Goal: Task Accomplishment & Management: Manage account settings

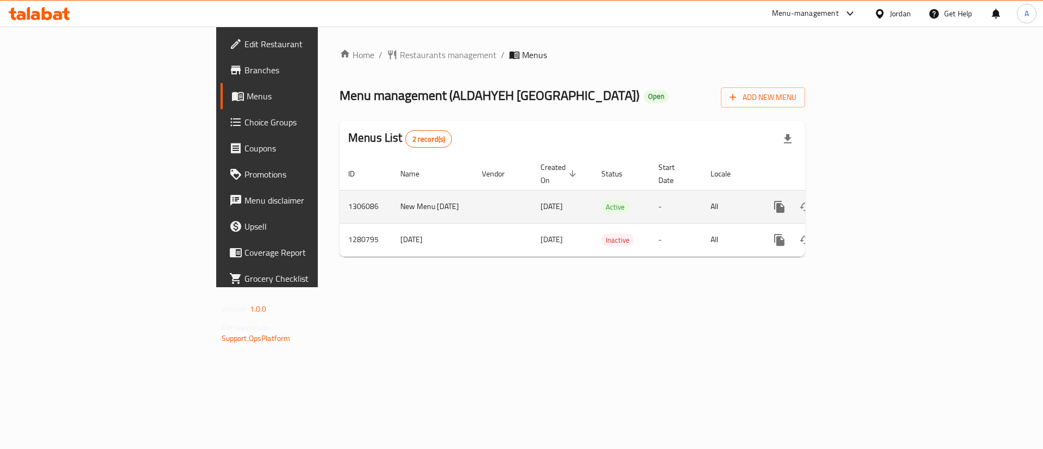
click at [871, 194] on link "enhanced table" at bounding box center [858, 207] width 26 height 26
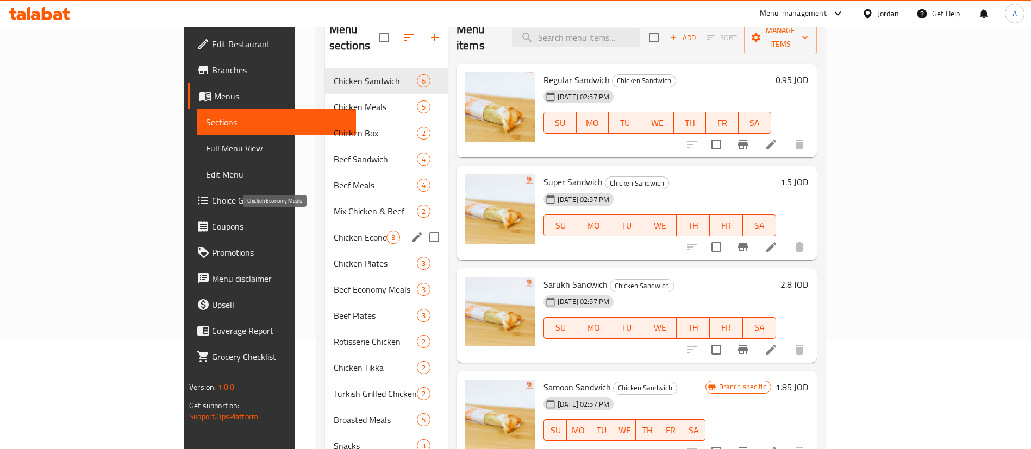
scroll to position [50, 0]
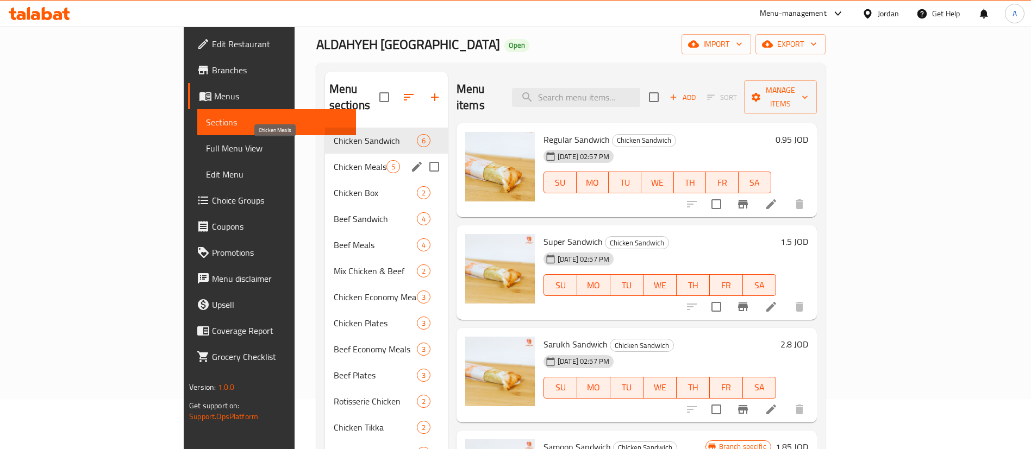
click at [334, 160] on span "Chicken Meals" at bounding box center [360, 166] width 53 height 13
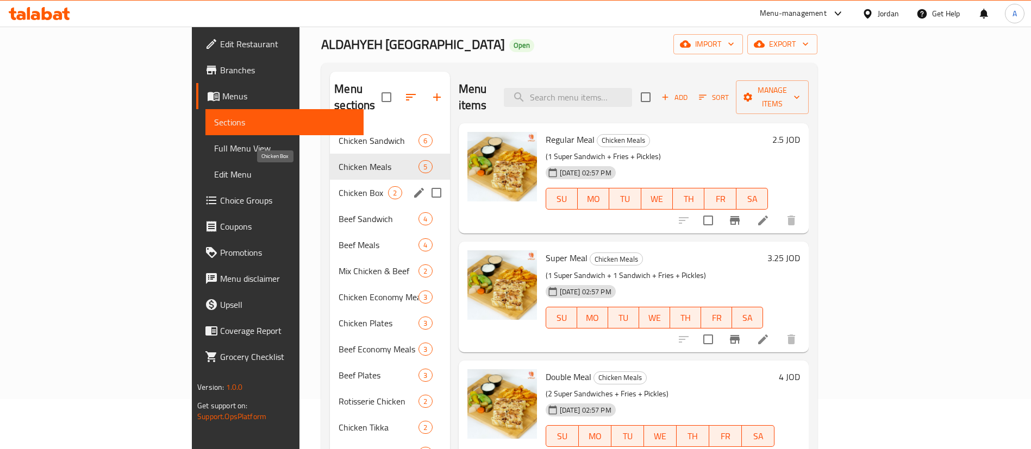
click at [338, 186] on span "Chicken Box" at bounding box center [362, 192] width 49 height 13
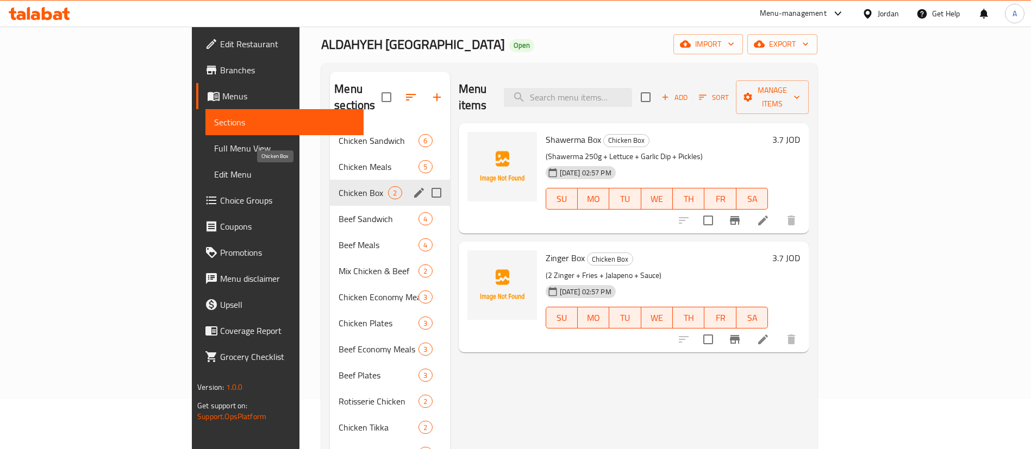
click at [330, 206] on div "Beef Sandwich 4" at bounding box center [390, 219] width 120 height 26
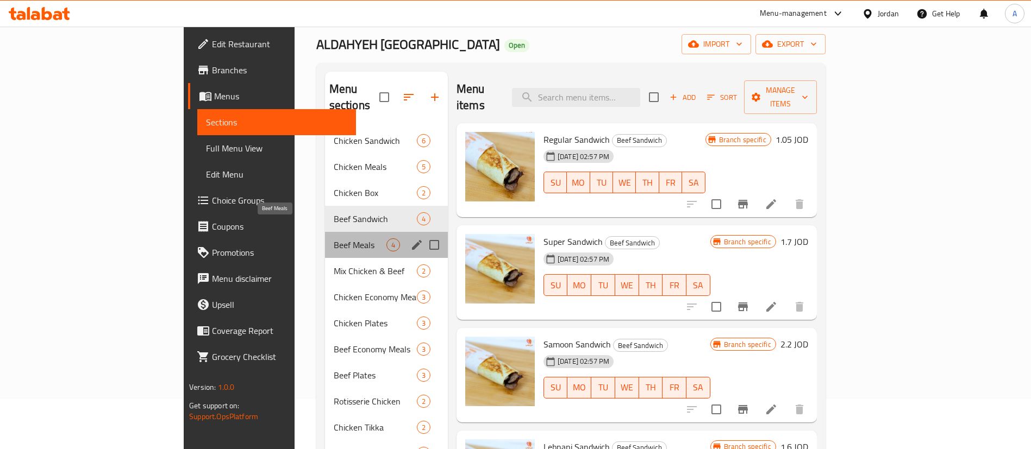
click at [334, 238] on span "Beef Meals" at bounding box center [360, 244] width 53 height 13
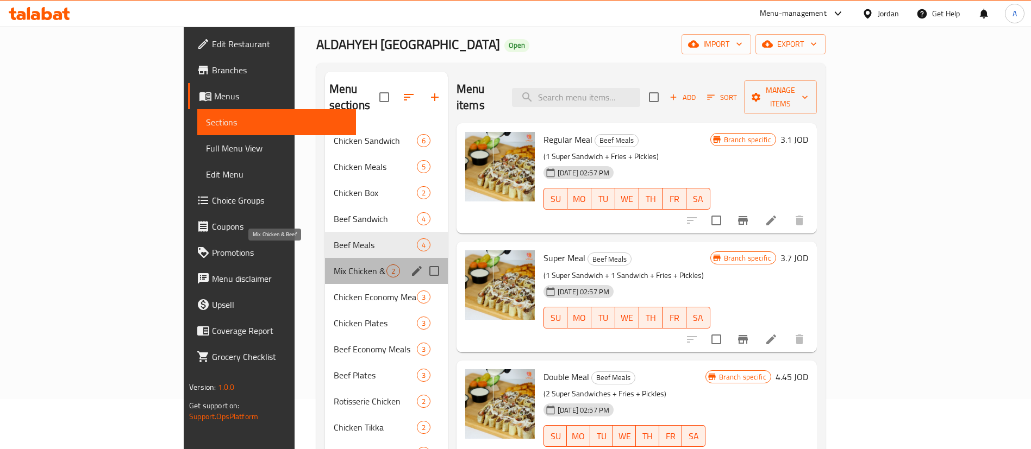
click at [334, 265] on span "Mix Chicken & Beef" at bounding box center [360, 271] width 53 height 13
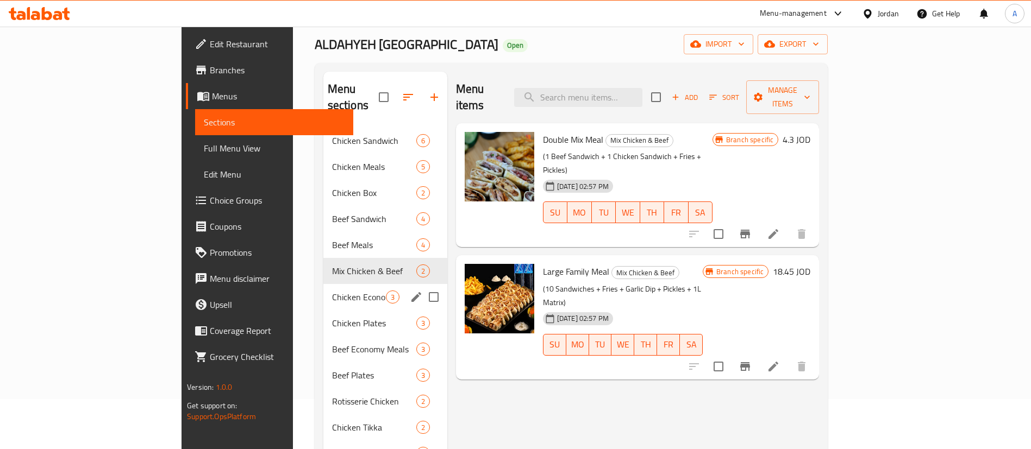
click at [332, 291] on span "Chicken Economy Meals" at bounding box center [359, 297] width 54 height 13
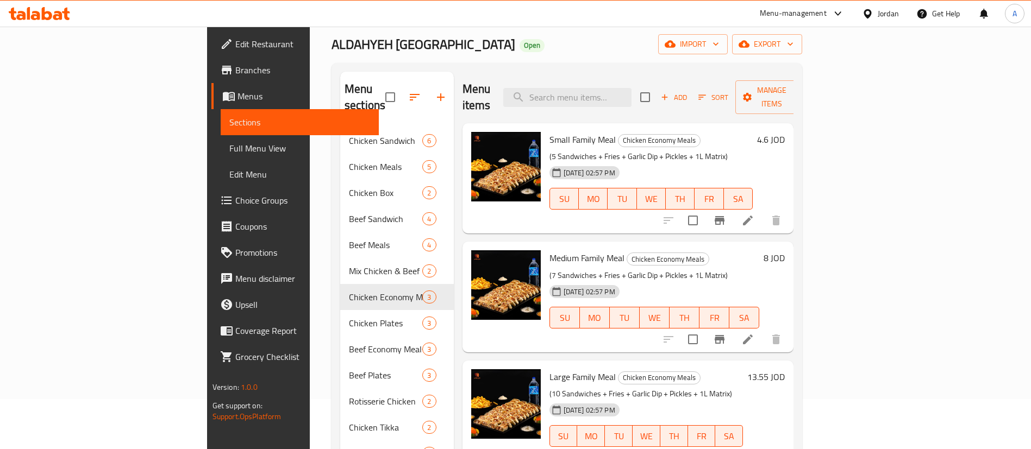
click at [784, 132] on h6 "4.6 JOD" at bounding box center [771, 139] width 28 height 15
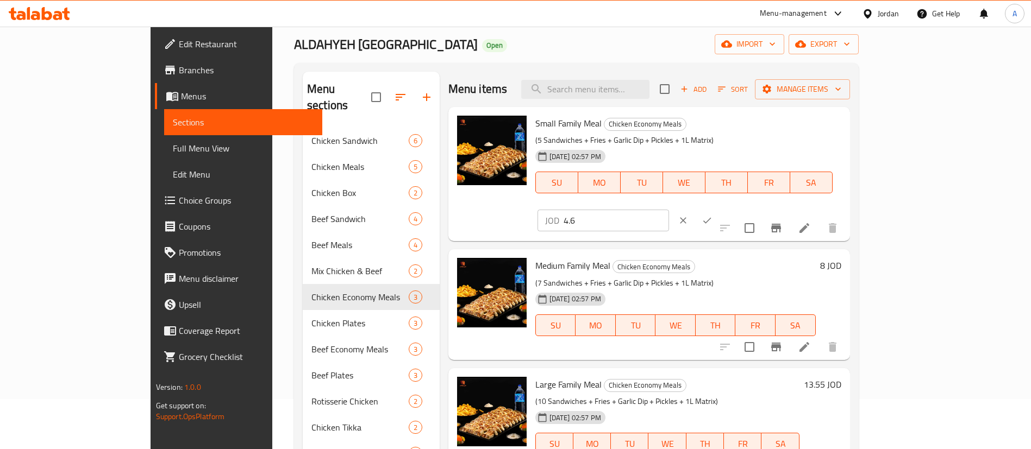
drag, startPoint x: 879, startPoint y: 131, endPoint x: 739, endPoint y: 137, distance: 140.8
click at [739, 137] on div "Small Family Meal Chicken Economy Meals (5 Sandwiches + Fries + Garlic Dip + Pi…" at bounding box center [688, 173] width 315 height 125
click at [669, 210] on input "8" at bounding box center [615, 221] width 105 height 22
type input "8.6"
drag, startPoint x: 980, startPoint y: 130, endPoint x: 977, endPoint y: 136, distance: 6.6
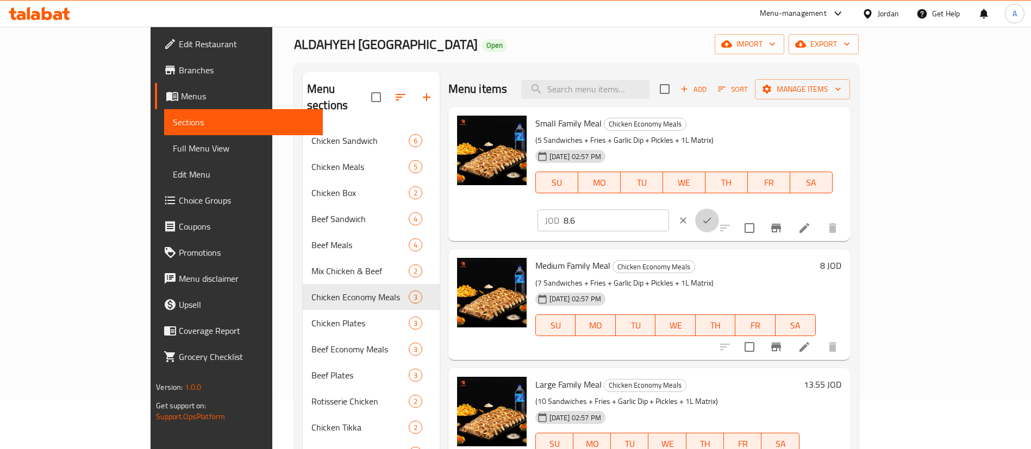
click at [719, 209] on button "ok" at bounding box center [707, 221] width 24 height 24
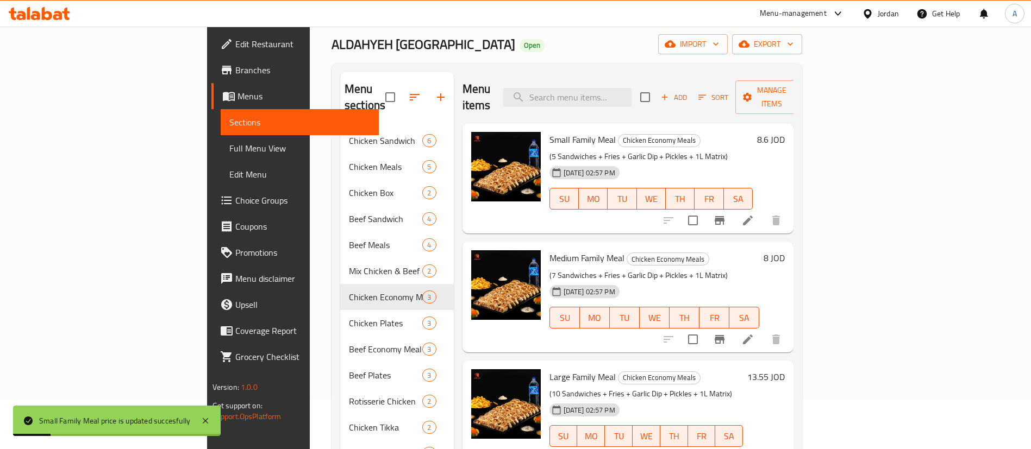
drag, startPoint x: 990, startPoint y: 253, endPoint x: 985, endPoint y: 247, distance: 7.3
click at [784, 250] on div "8 JOD" at bounding box center [772, 296] width 26 height 93
click at [784, 250] on h6 "8 JOD" at bounding box center [773, 257] width 21 height 15
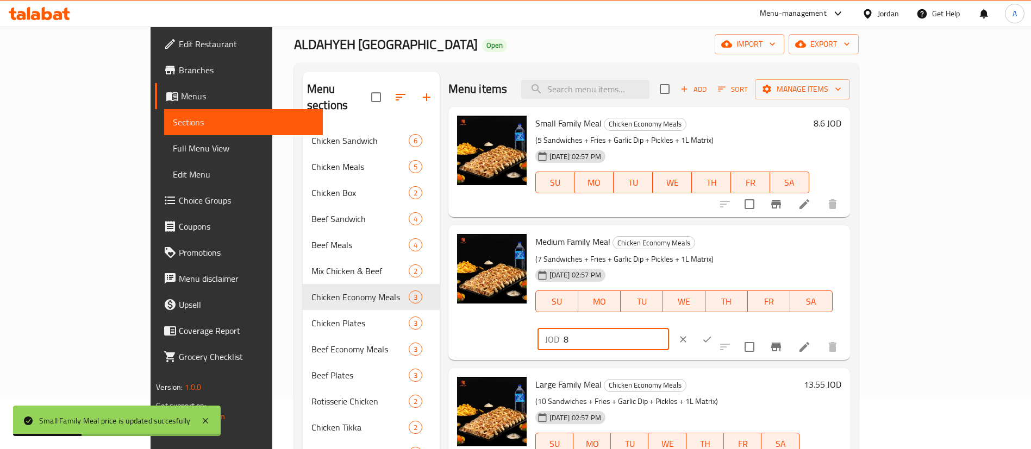
drag, startPoint x: 865, startPoint y: 243, endPoint x: 701, endPoint y: 225, distance: 165.0
click at [705, 230] on div "Medium Family Meal Chicken Economy Meals (7 Sandwiches + Fries + Garlic Dip + P…" at bounding box center [688, 292] width 315 height 125
type input "11.1"
drag, startPoint x: 986, startPoint y: 248, endPoint x: 979, endPoint y: 250, distance: 7.4
click at [734, 328] on div "JOD 11.1 ​" at bounding box center [635, 340] width 197 height 24
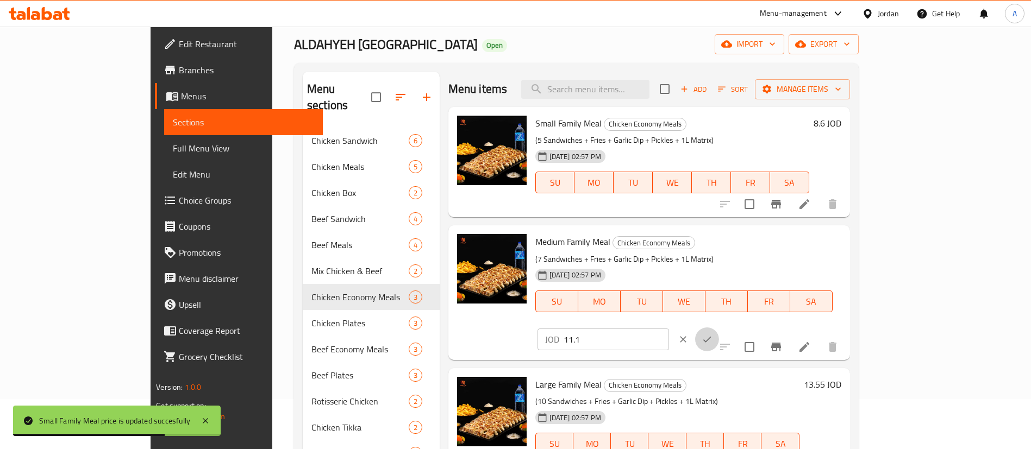
click at [719, 328] on button "ok" at bounding box center [707, 340] width 24 height 24
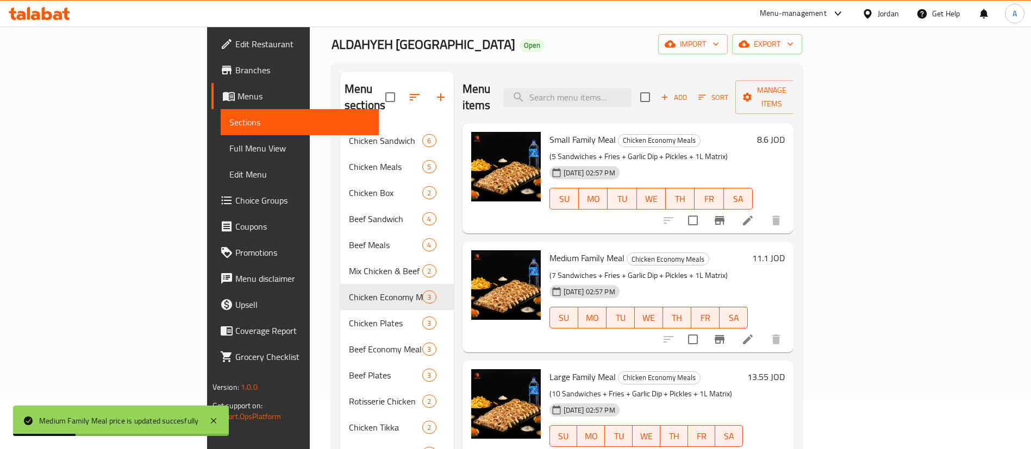
click at [784, 369] on div "13.55 JOD" at bounding box center [764, 376] width 42 height 15
click at [784, 369] on h6 "13.55 JOD" at bounding box center [765, 376] width 37 height 15
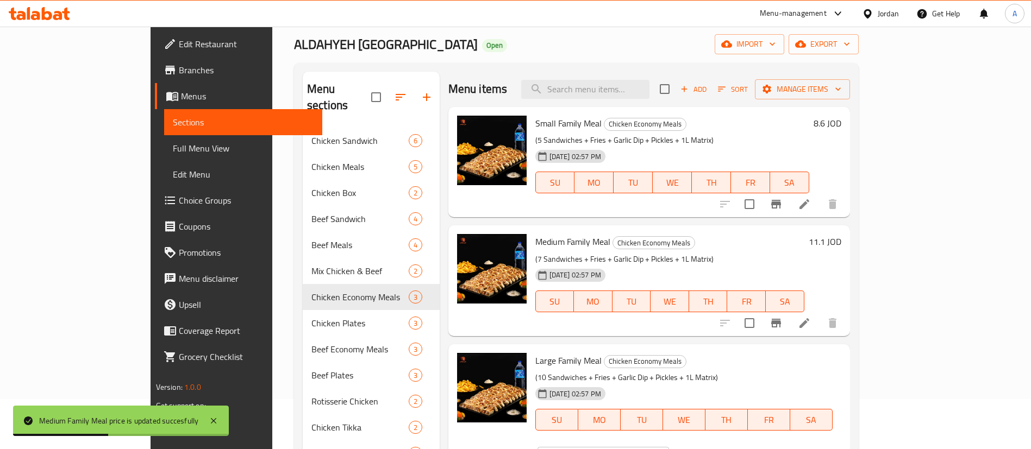
drag, startPoint x: 845, startPoint y: 363, endPoint x: 671, endPoint y: 338, distance: 176.2
click at [719, 361] on div "Large Family Meal Chicken Economy Meals (10 Sandwiches + Fries + Garlic Dip + P…" at bounding box center [688, 411] width 315 height 125
type input "17.85"
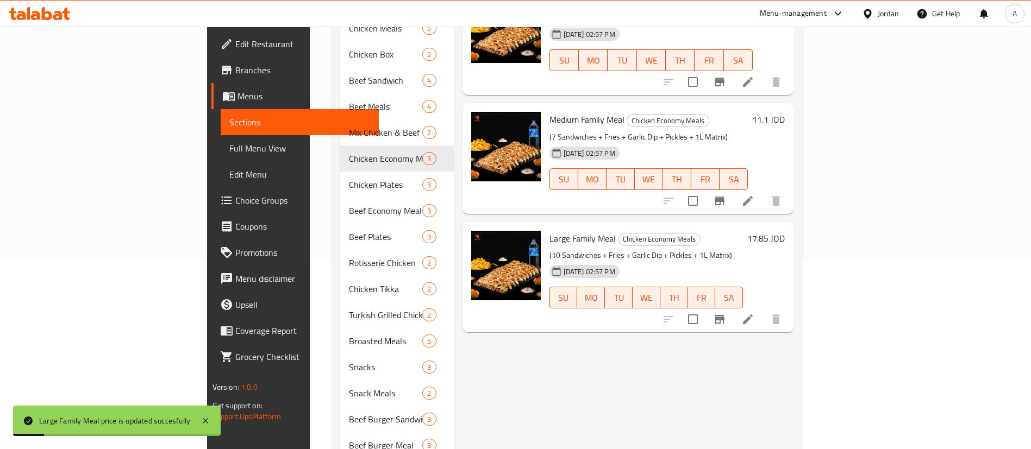
scroll to position [294, 0]
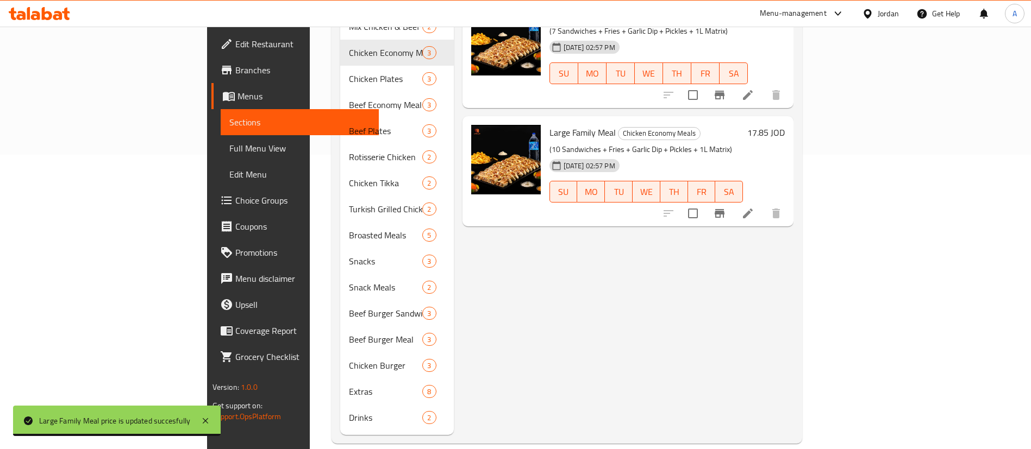
click at [235, 74] on span "Branches" at bounding box center [302, 70] width 135 height 13
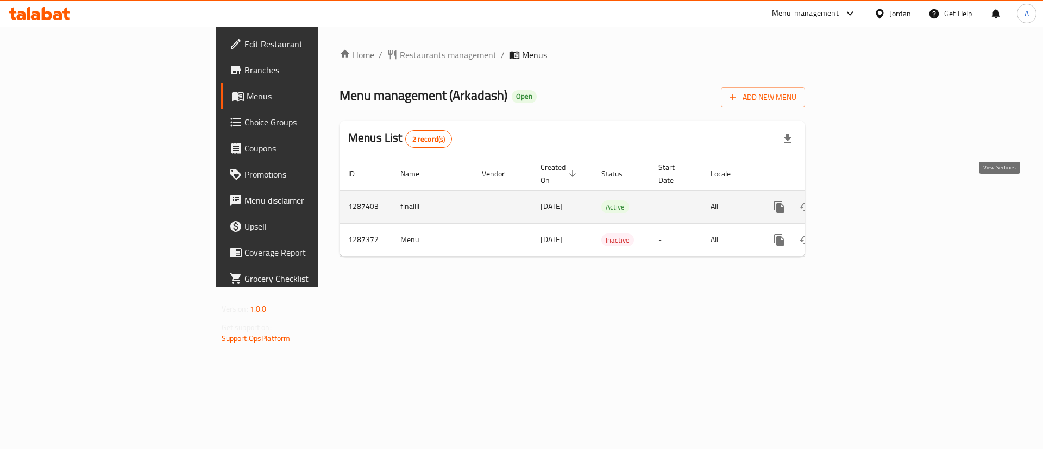
click at [864, 200] on icon "enhanced table" at bounding box center [857, 206] width 13 height 13
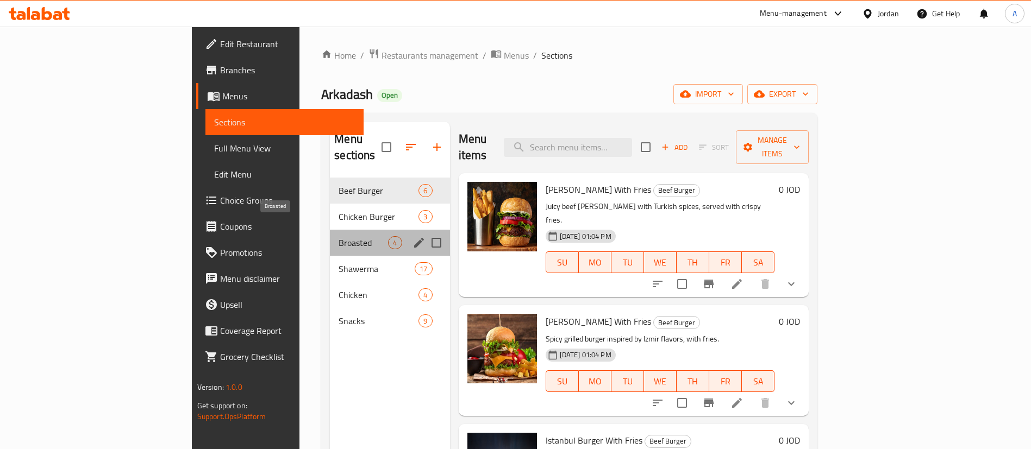
click at [338, 236] on span "Broasted" at bounding box center [362, 242] width 49 height 13
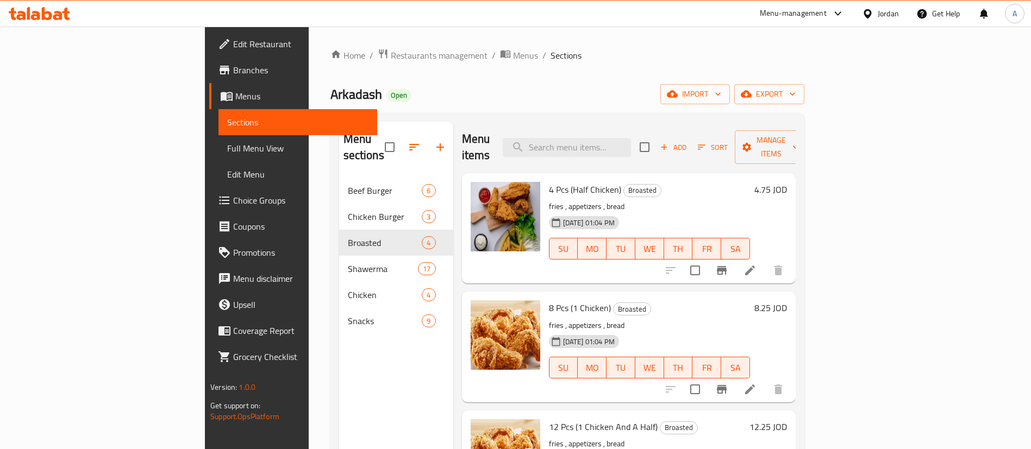
scroll to position [53, 0]
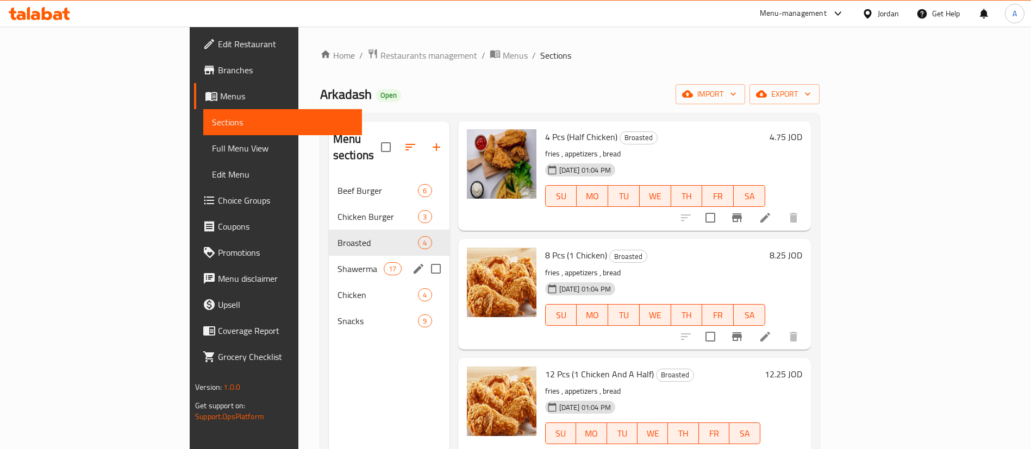
click at [329, 256] on div "Shawerma 17" at bounding box center [389, 269] width 121 height 26
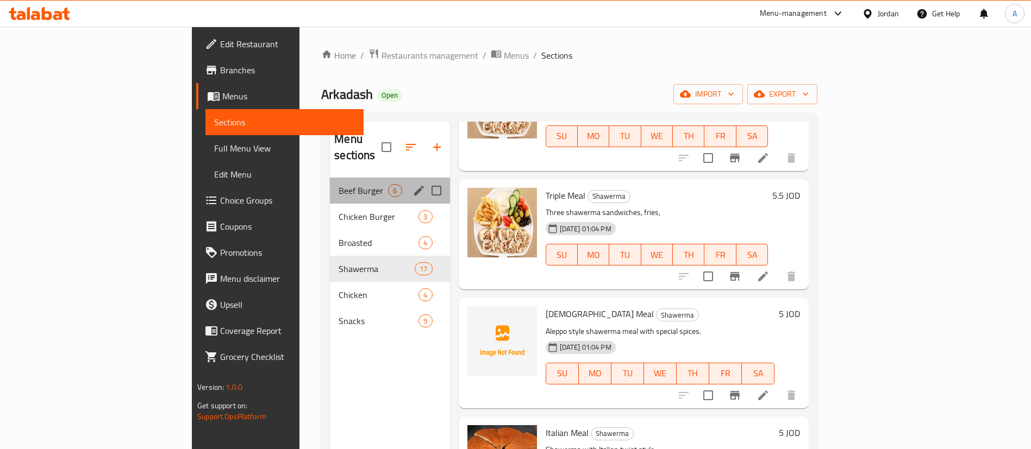
click at [338, 184] on span "Beef Burger" at bounding box center [362, 190] width 49 height 13
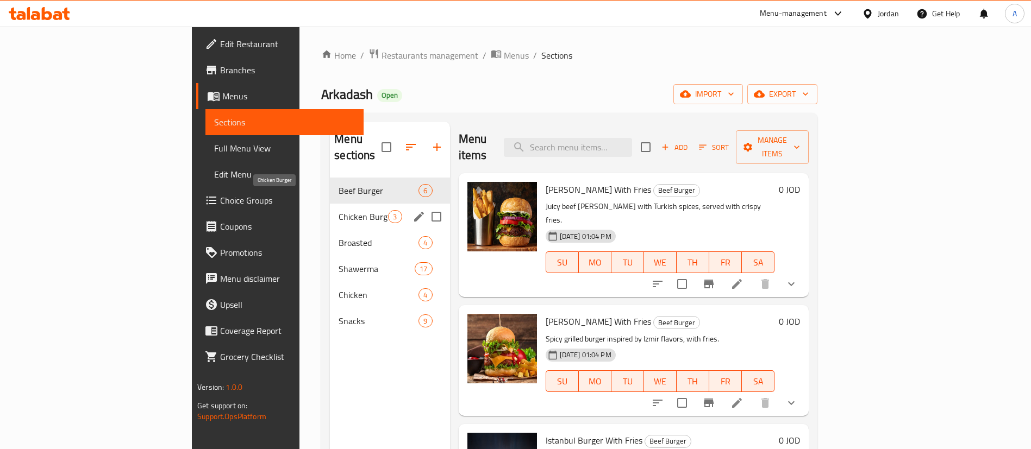
click at [330, 204] on div "Chicken Burger 3" at bounding box center [390, 217] width 120 height 26
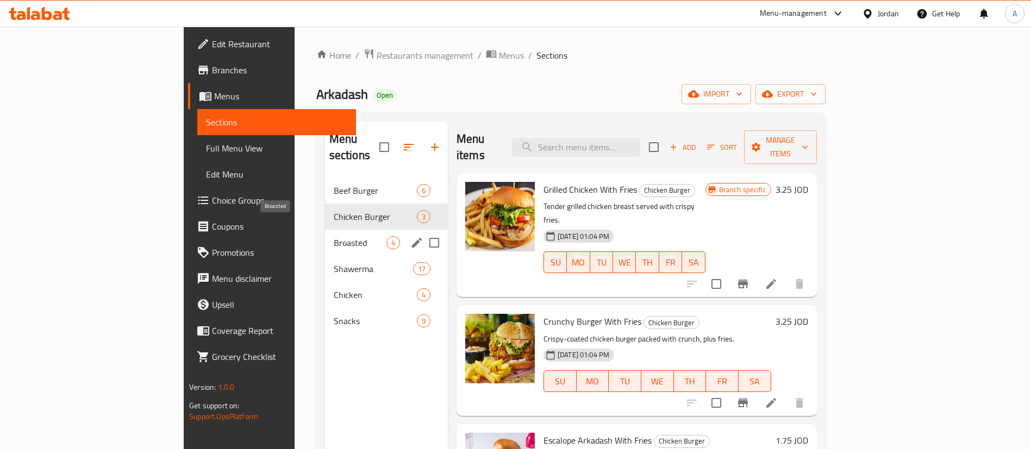
click at [334, 236] on span "Broasted" at bounding box center [360, 242] width 53 height 13
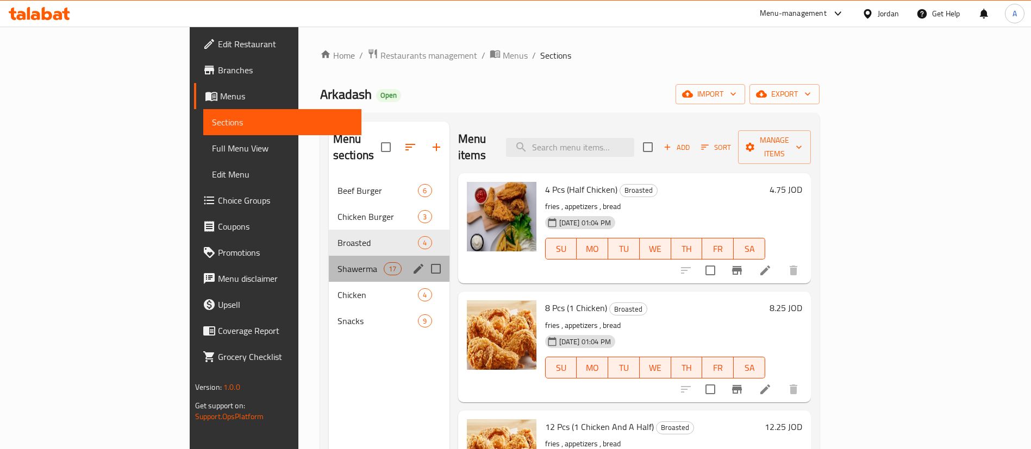
click at [329, 256] on div "Shawerma 17" at bounding box center [389, 269] width 121 height 26
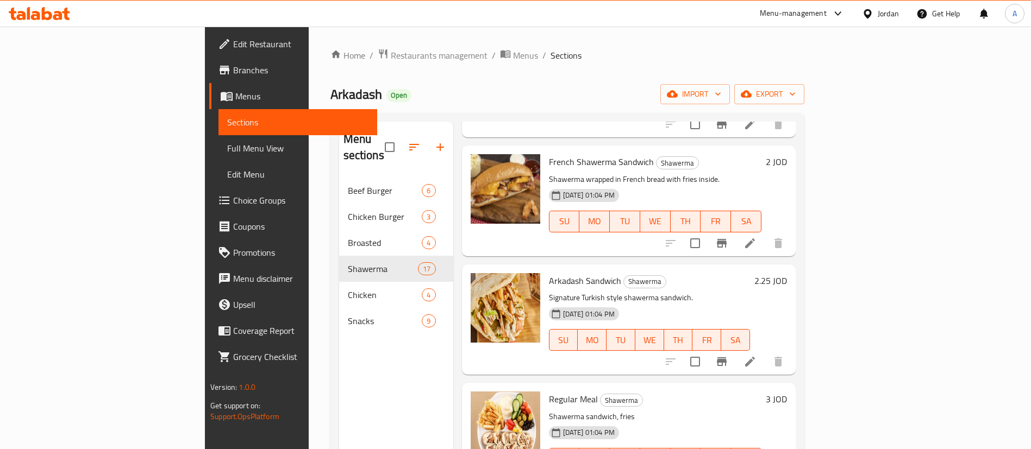
scroll to position [407, 0]
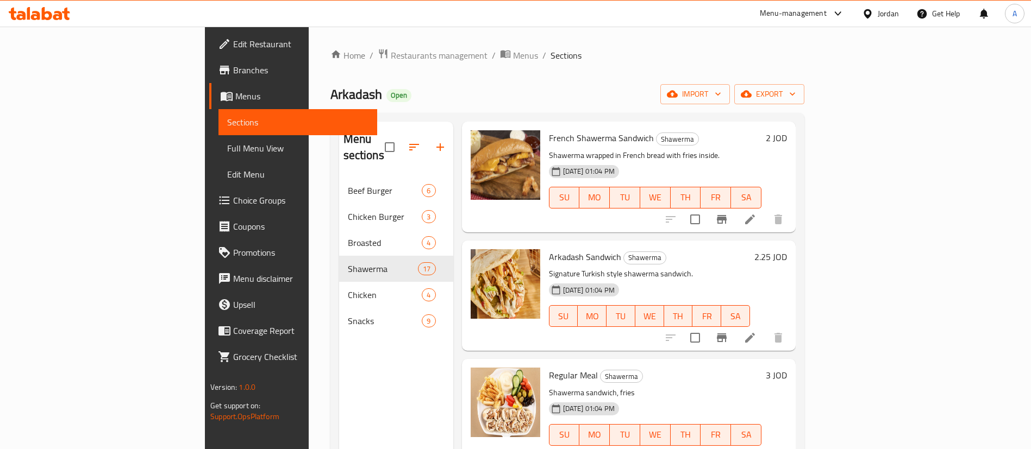
click at [233, 66] on span "Branches" at bounding box center [300, 70] width 135 height 13
